Goal: Transaction & Acquisition: Register for event/course

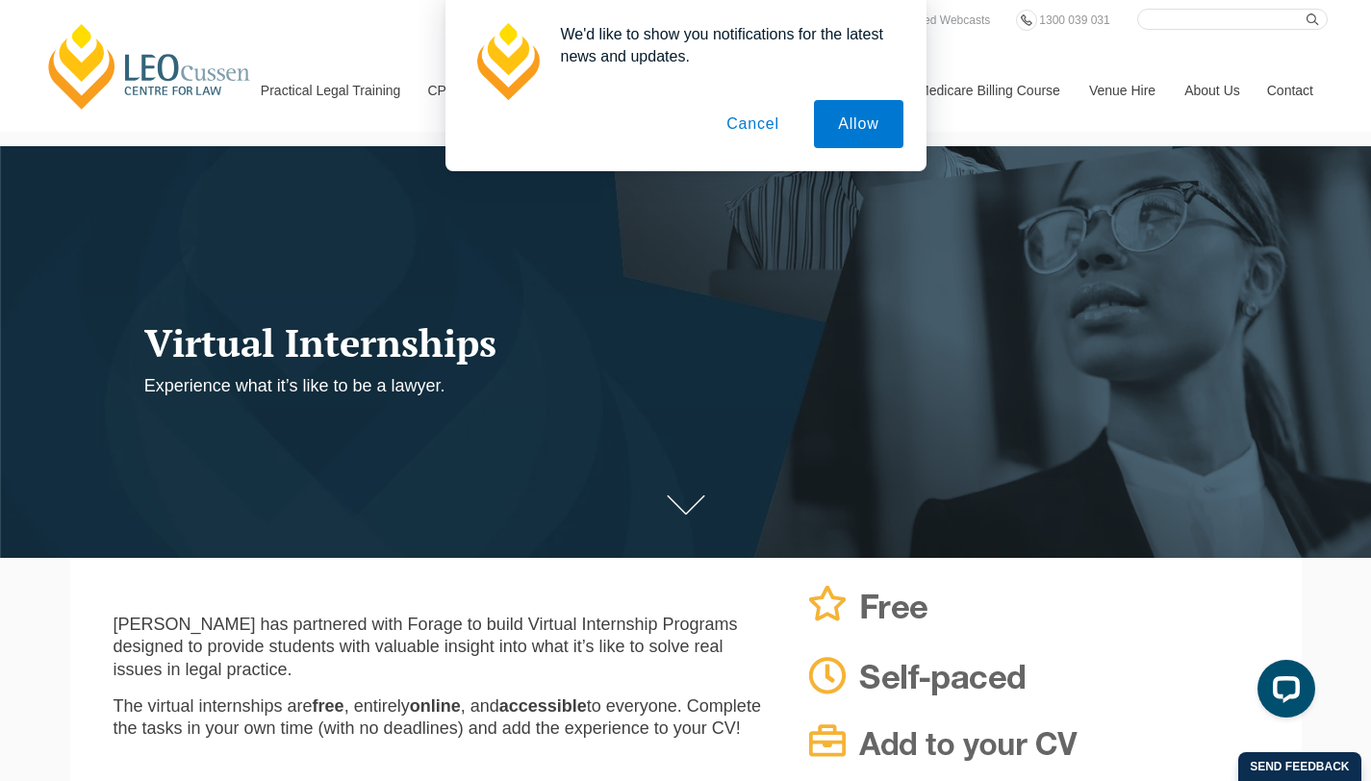
click at [753, 126] on button "Cancel" at bounding box center [752, 124] width 101 height 48
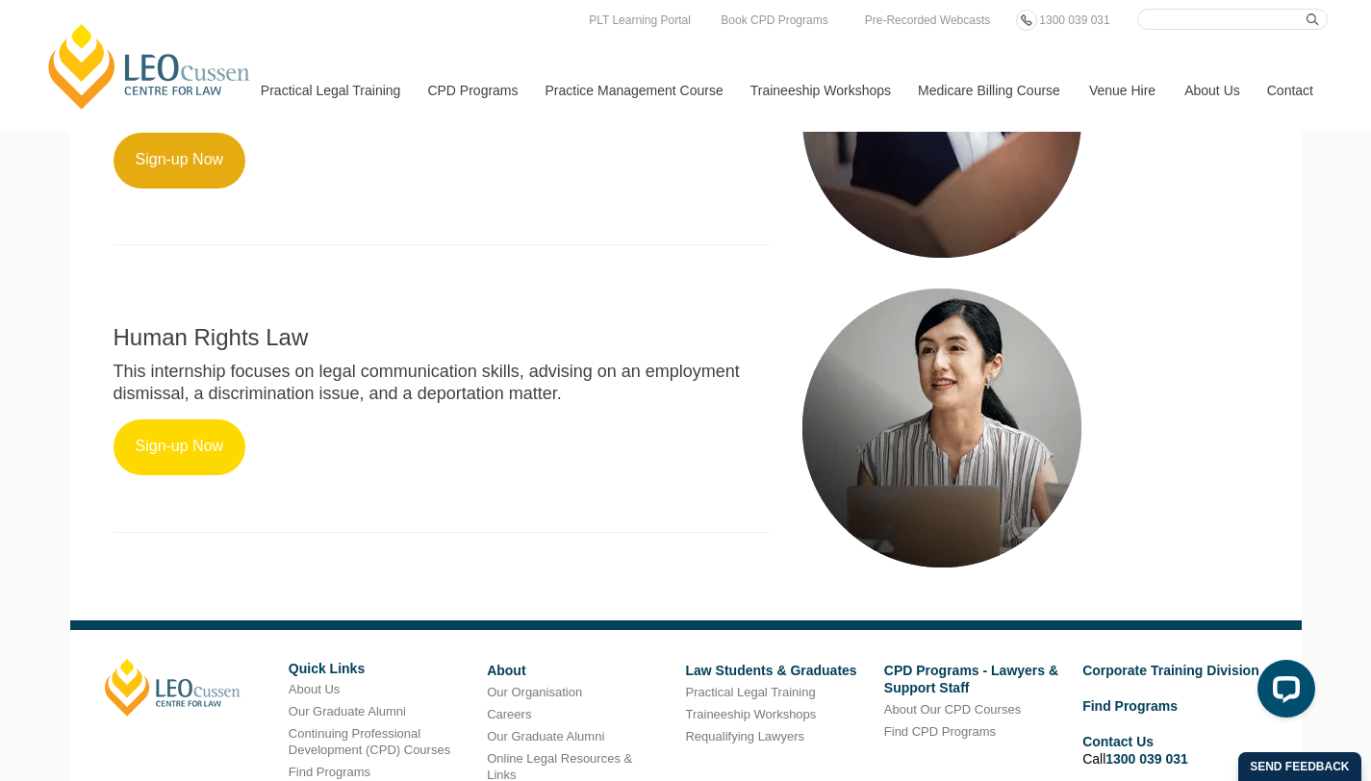
scroll to position [911, 0]
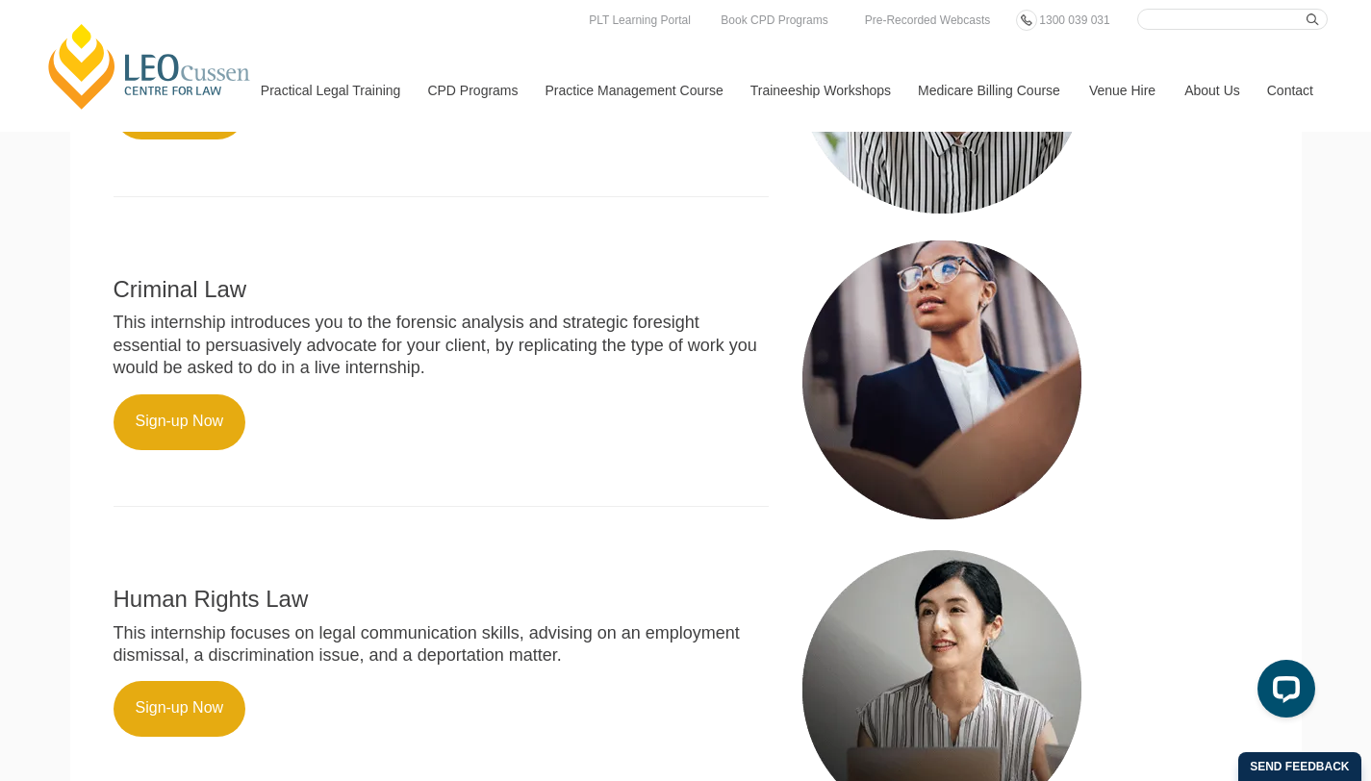
click at [492, 379] on p "This internship introduces you to the forensic analysis and strategic foresight…" at bounding box center [441, 345] width 656 height 67
click at [468, 302] on h2 "Criminal Law" at bounding box center [441, 289] width 656 height 25
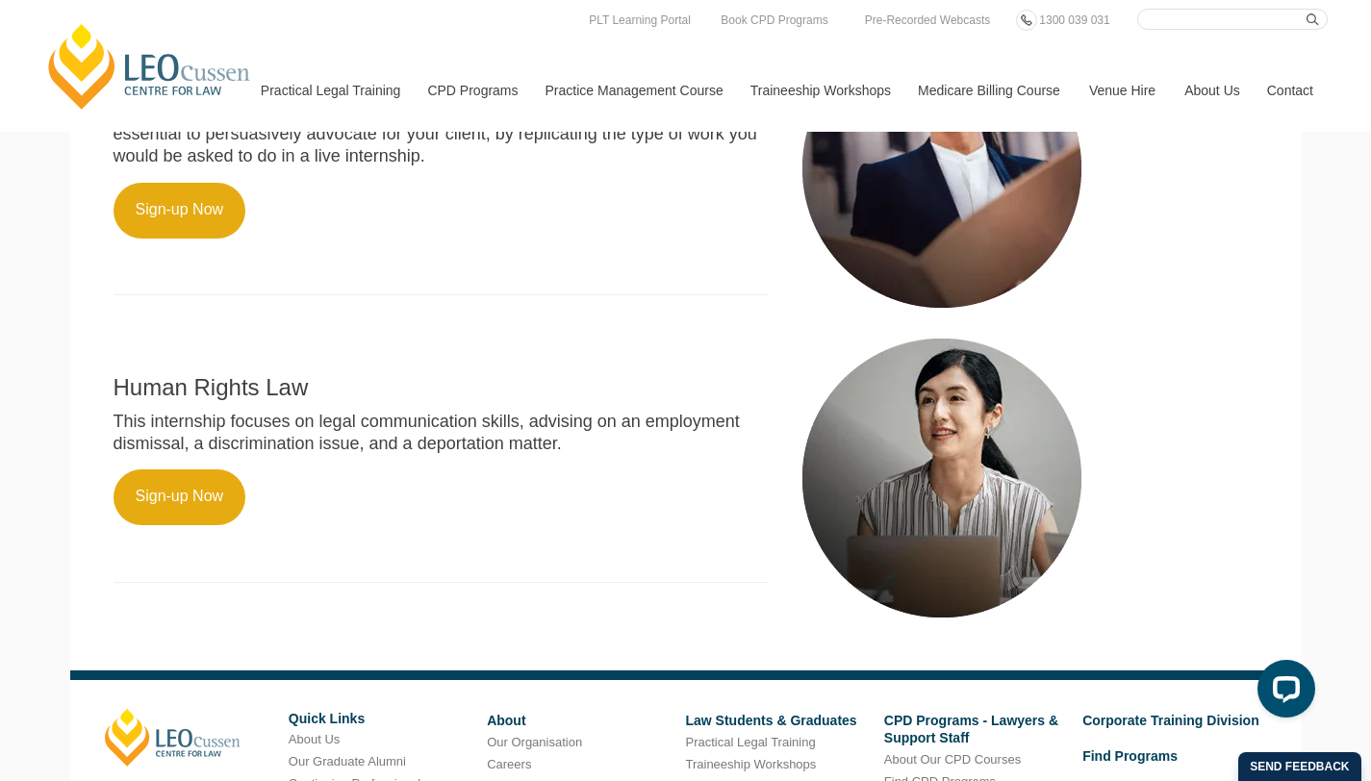
scroll to position [1134, 0]
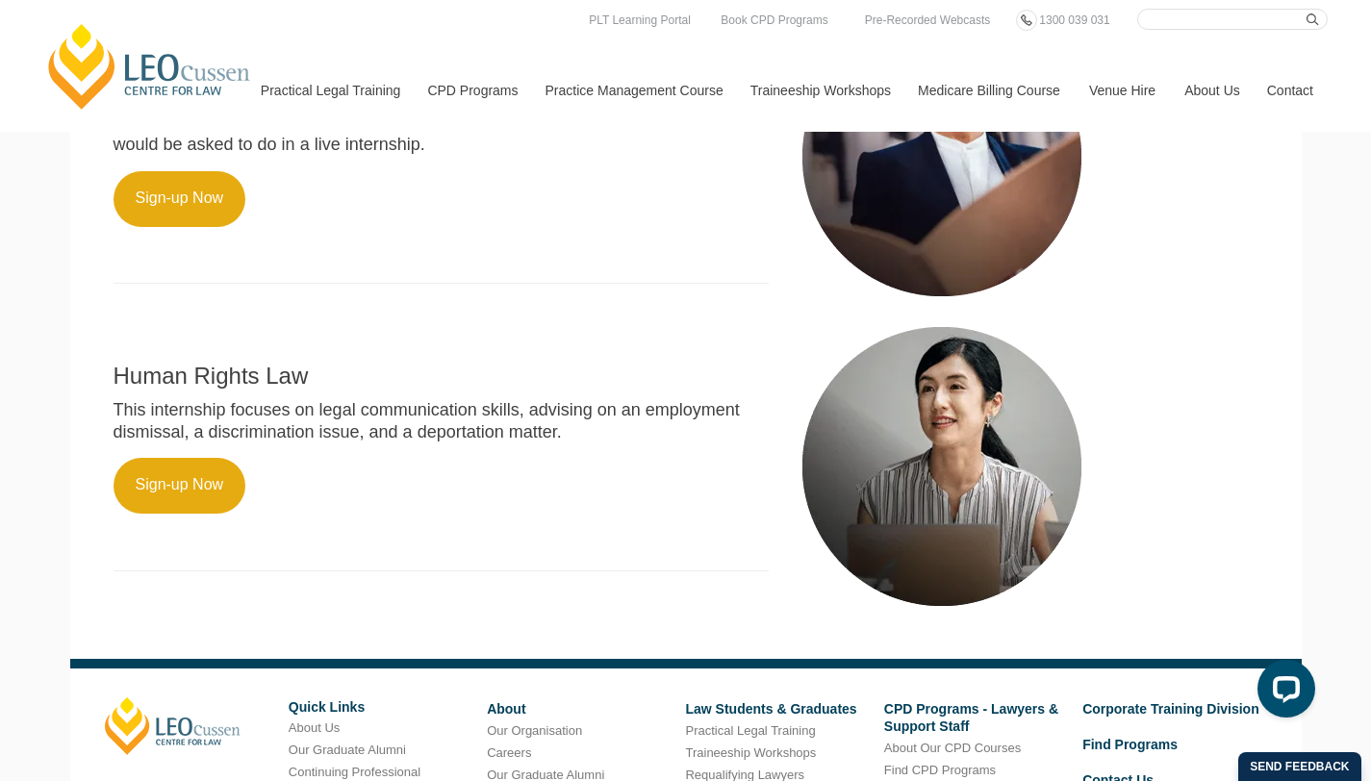
click at [498, 303] on div "Criminal Law This internship introduces you to the forensic analysis and strate…" at bounding box center [441, 158] width 685 height 290
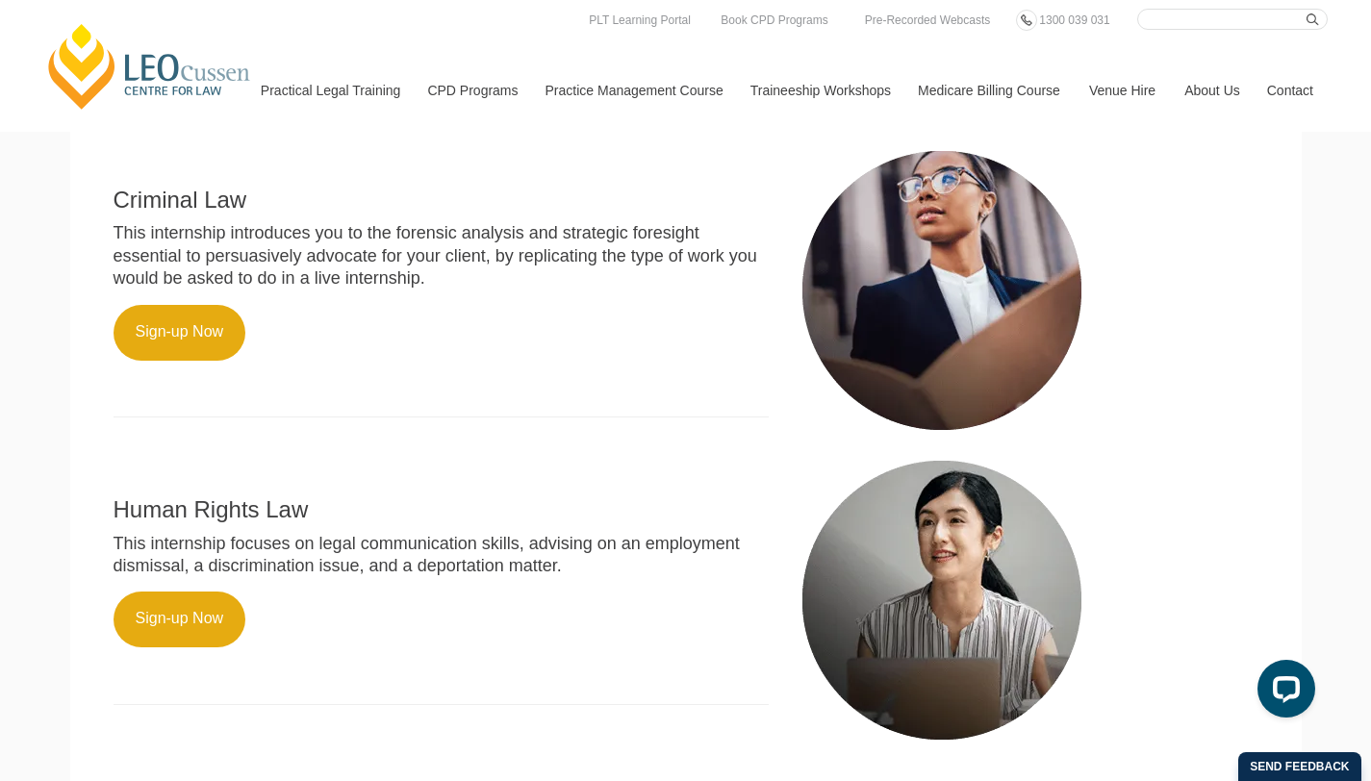
scroll to position [995, 0]
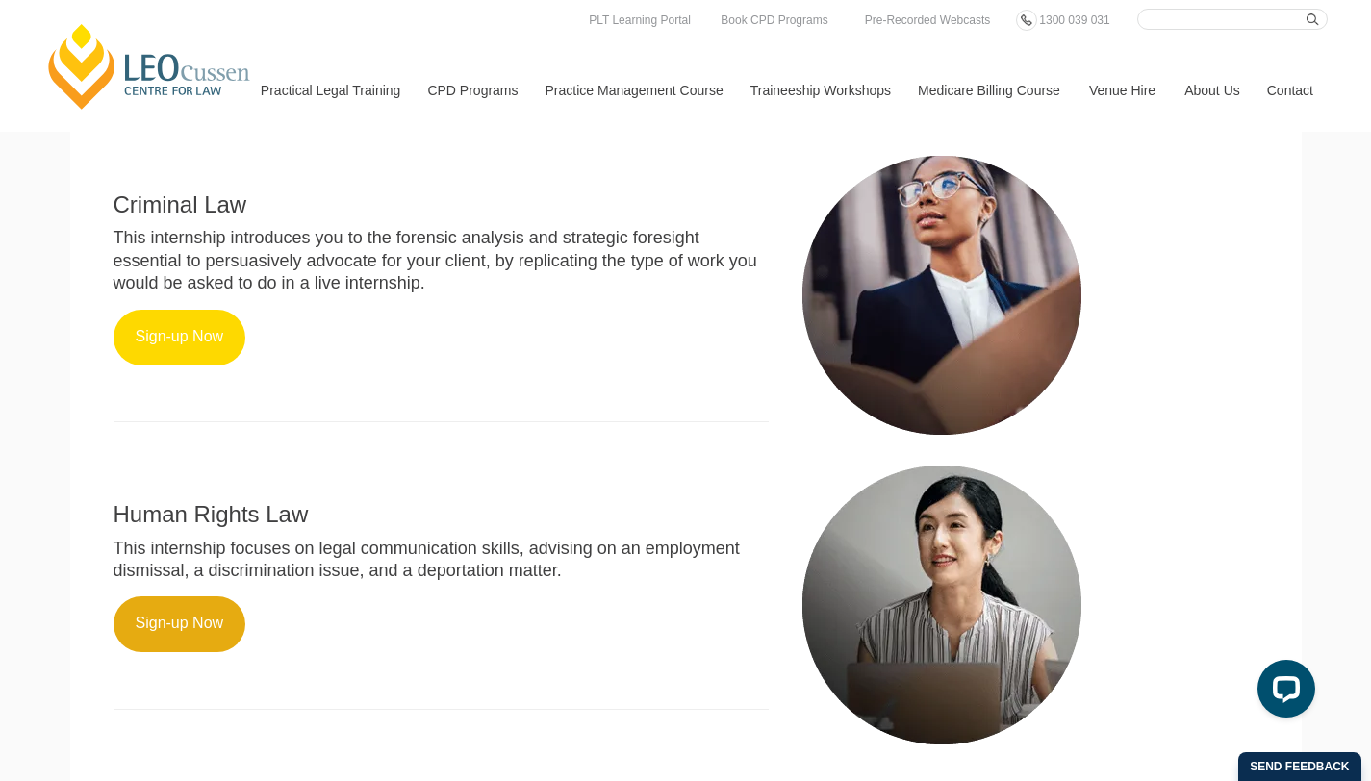
click at [164, 364] on link "Sign-up Now" at bounding box center [179, 338] width 133 height 56
